Goal: Information Seeking & Learning: Find specific fact

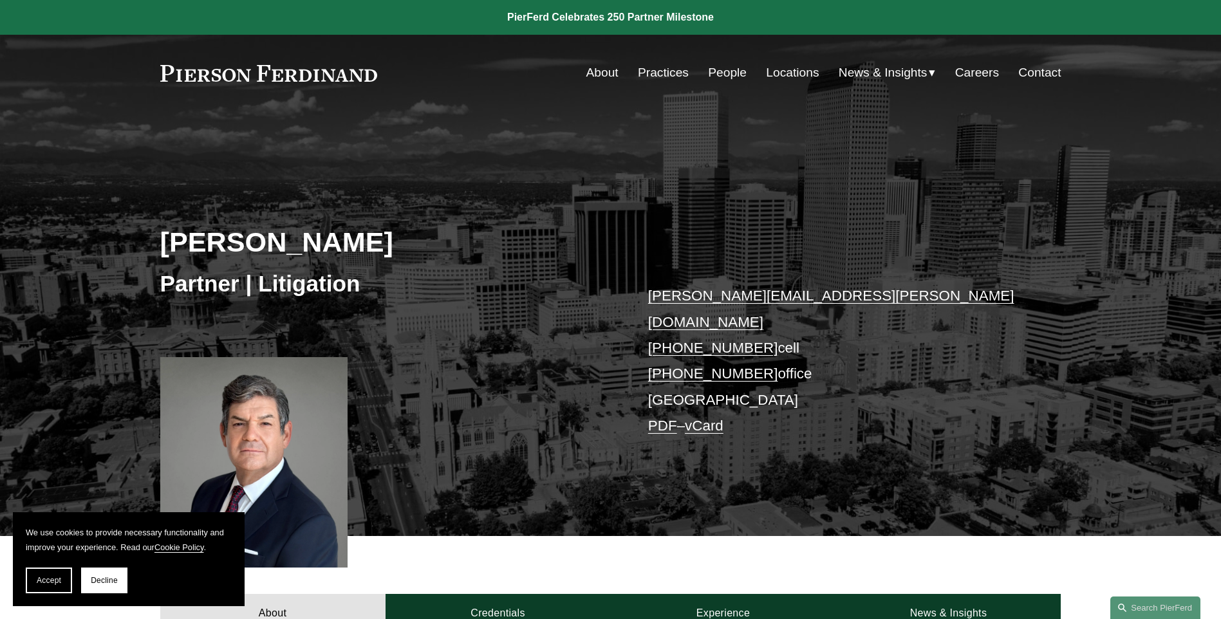
click at [84, 584] on button "Decline" at bounding box center [104, 581] width 46 height 26
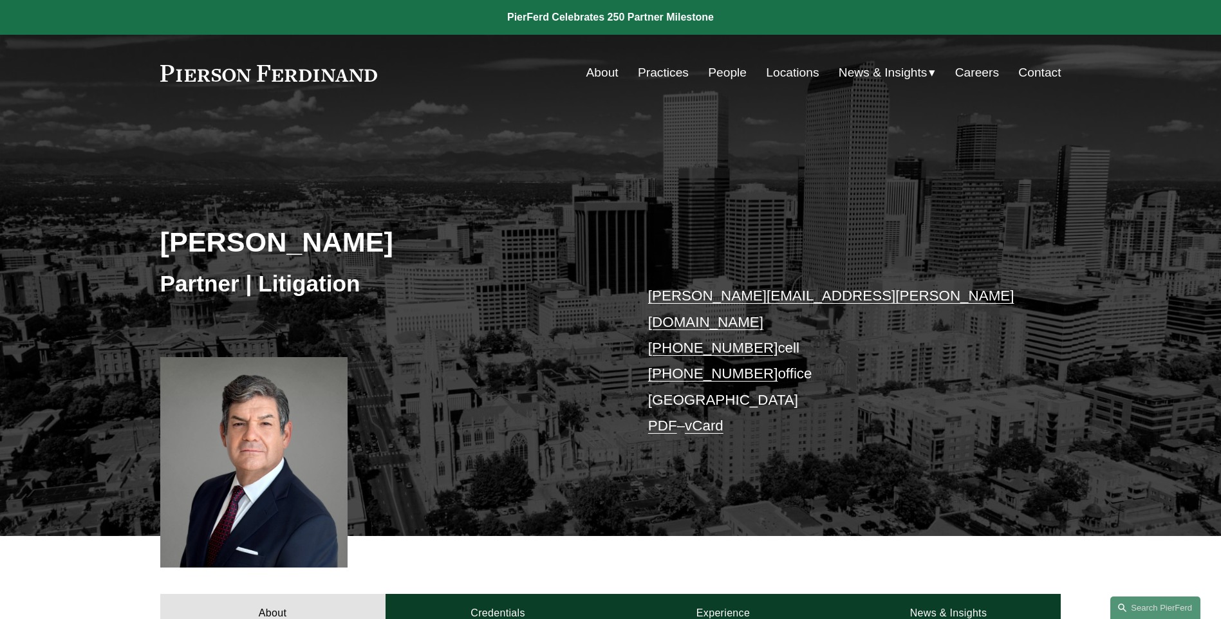
click at [88, 581] on div "About Credentials Experience News & Insights" at bounding box center [610, 584] width 1221 height 97
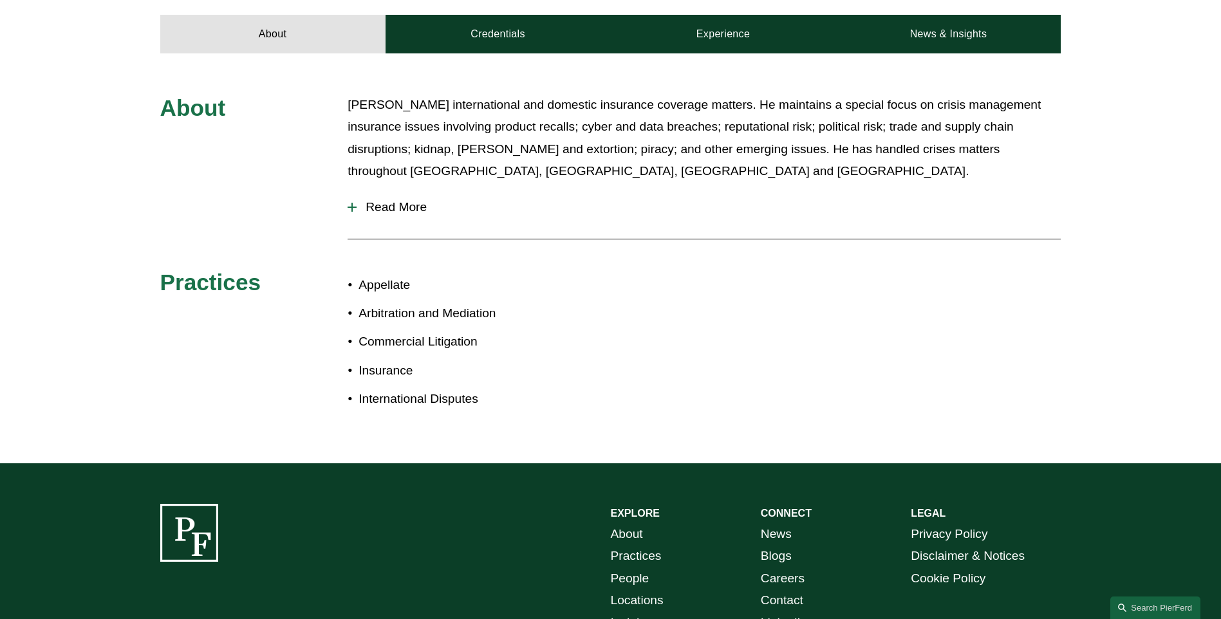
scroll to position [257, 0]
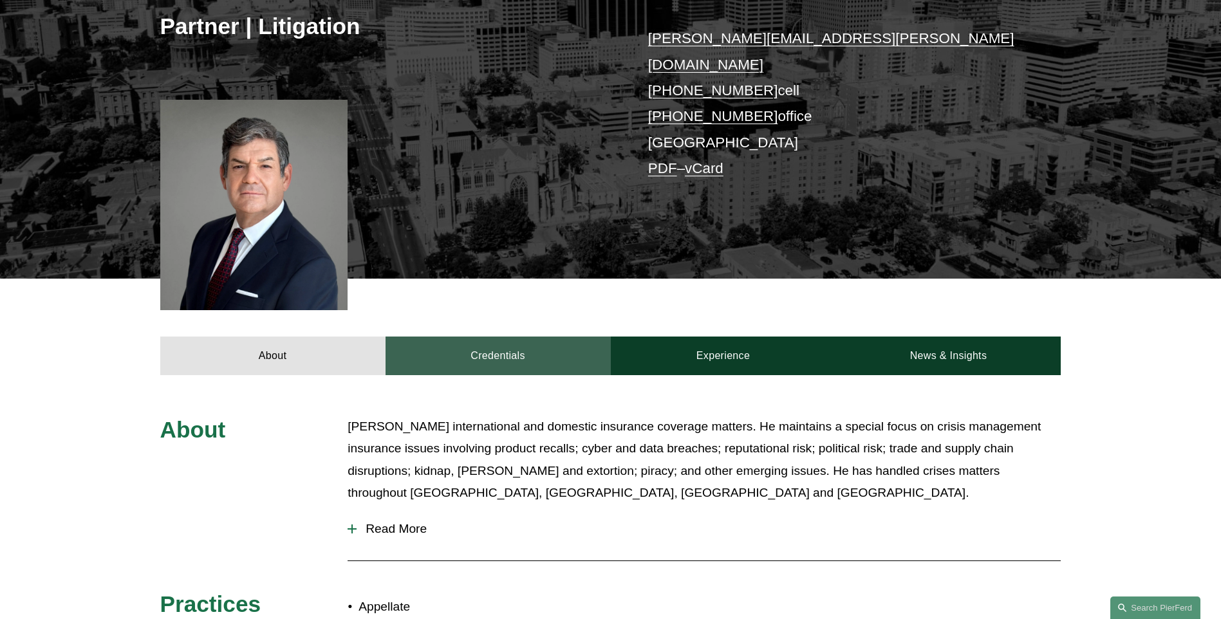
click at [517, 337] on link "Credentials" at bounding box center [497, 356] width 225 height 39
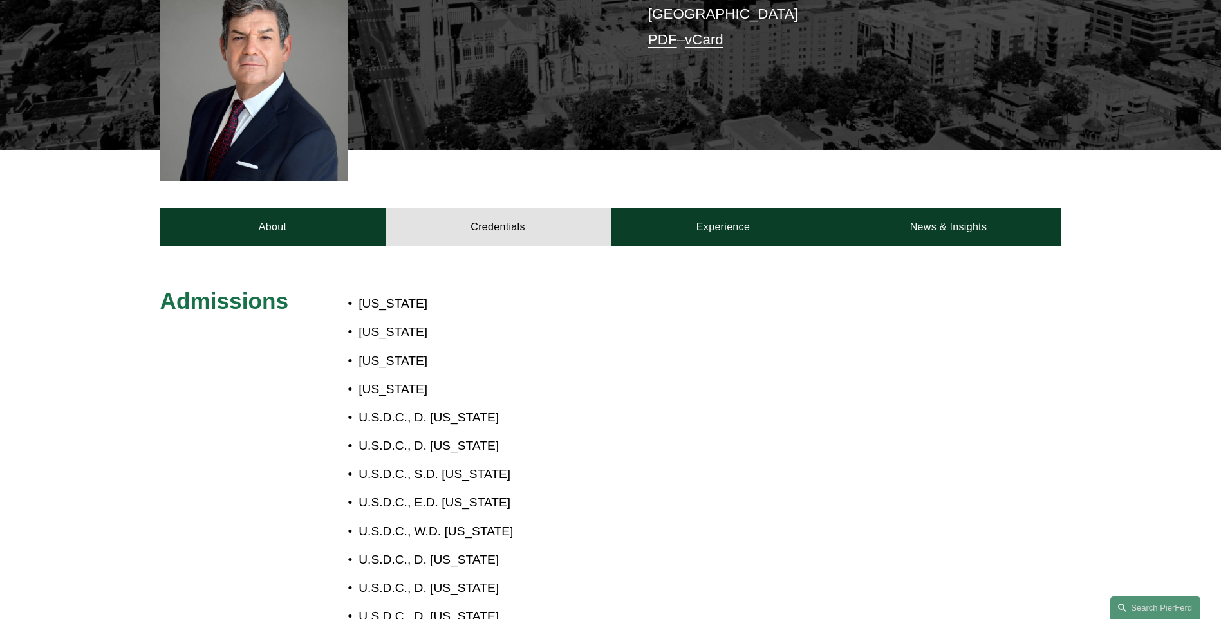
scroll to position [515, 0]
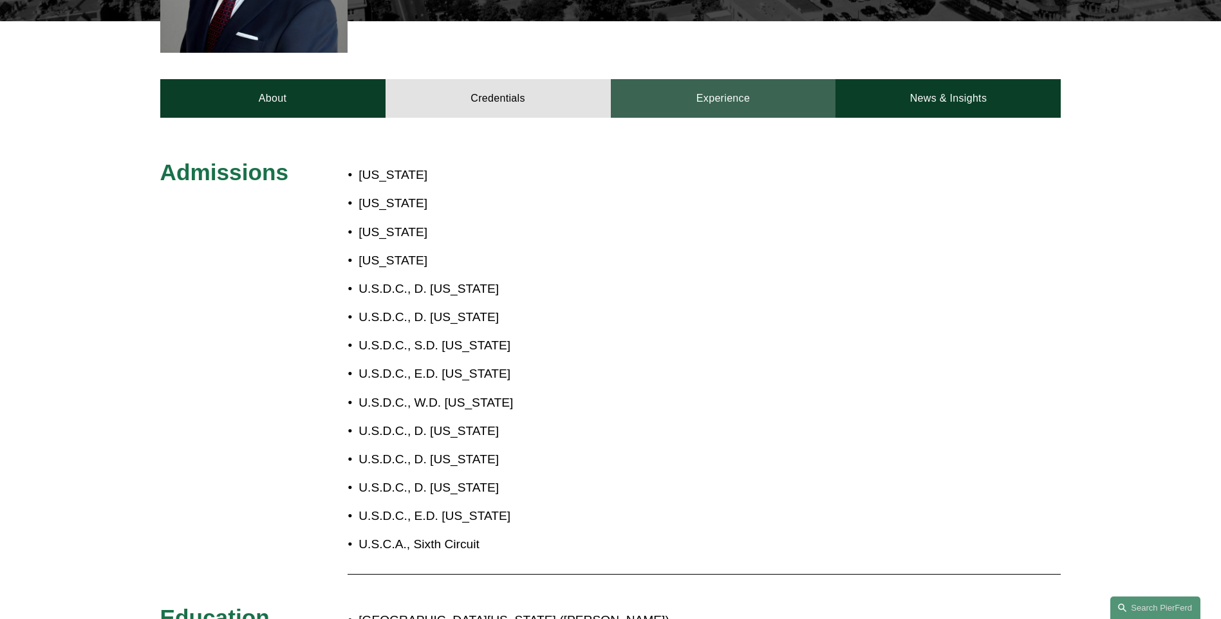
click at [703, 79] on link "Experience" at bounding box center [723, 98] width 225 height 39
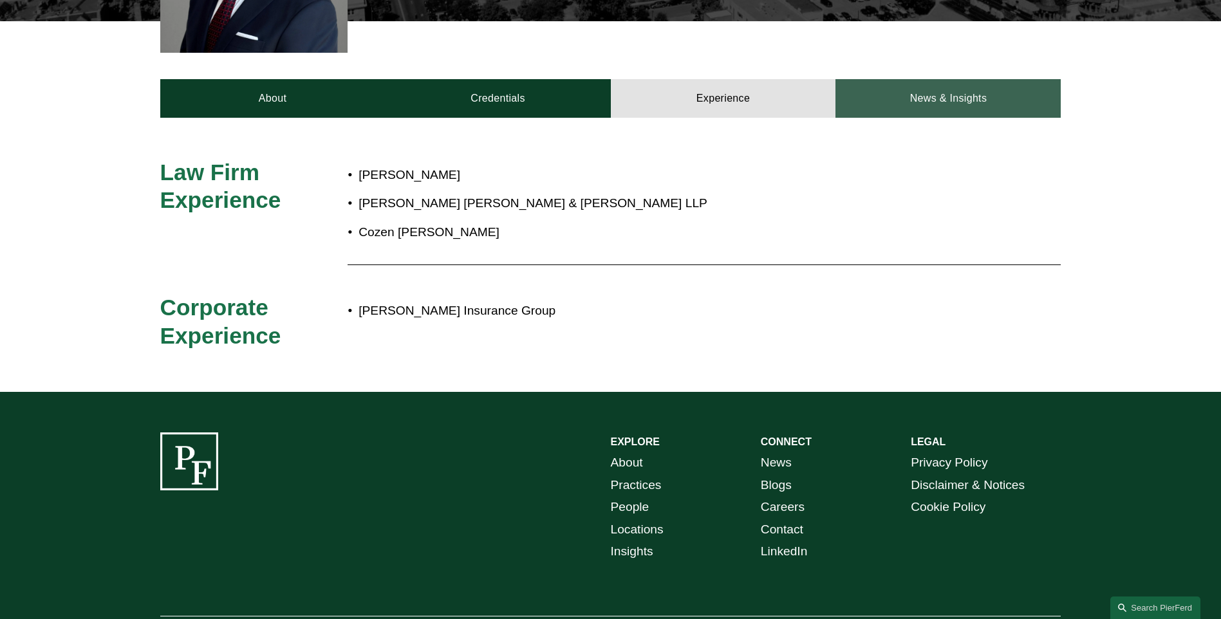
click at [1004, 82] on link "News & Insights" at bounding box center [947, 98] width 225 height 39
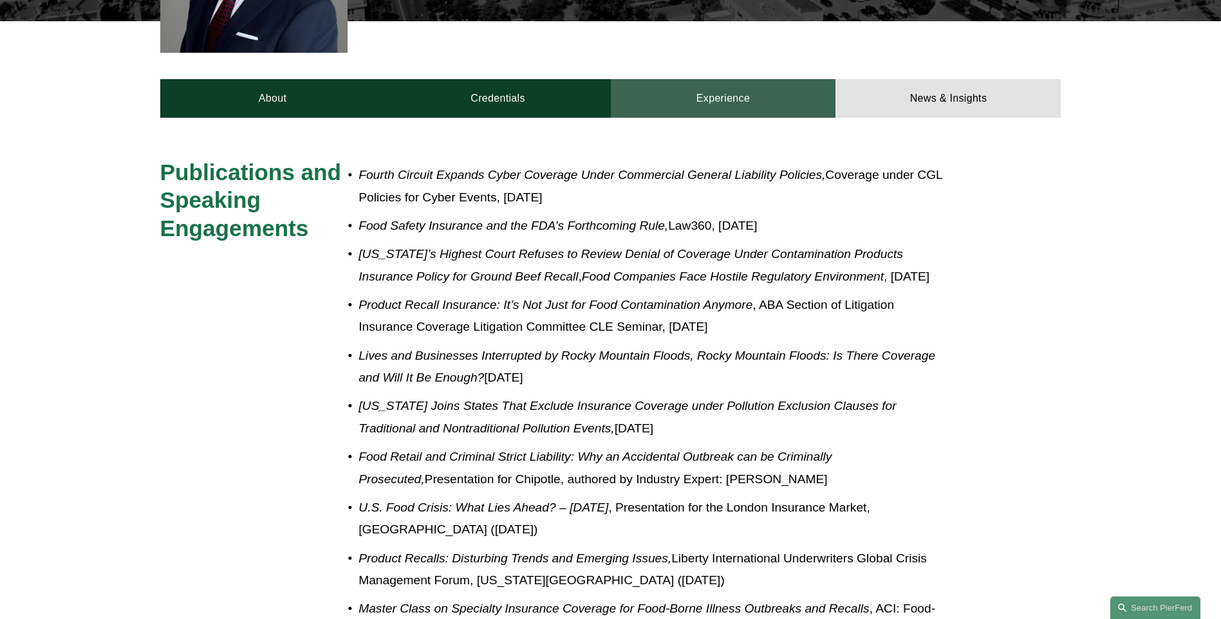
click at [762, 80] on link "Experience" at bounding box center [723, 98] width 225 height 39
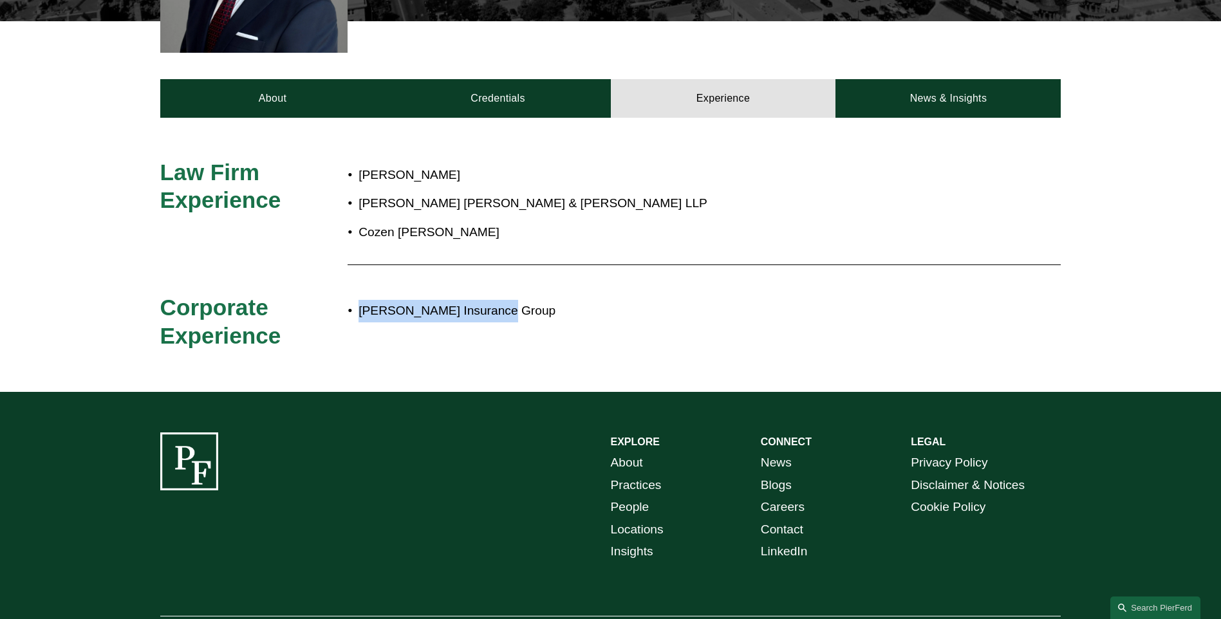
drag, startPoint x: 361, startPoint y: 289, endPoint x: 497, endPoint y: 288, distance: 135.8
click at [497, 300] on p "[PERSON_NAME] Insurance Group" at bounding box center [652, 311] width 589 height 23
drag, startPoint x: 497, startPoint y: 288, endPoint x: 465, endPoint y: 290, distance: 32.2
copy p "[PERSON_NAME] Insurance Group"
